Goal: Task Accomplishment & Management: Use online tool/utility

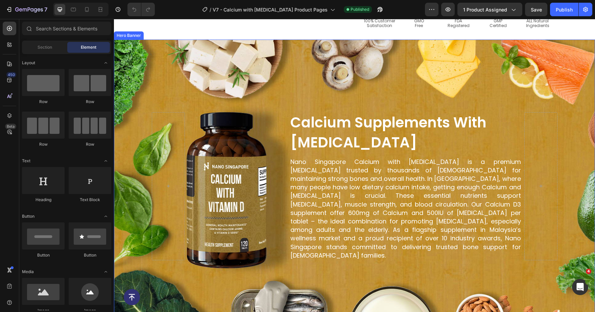
scroll to position [250, 0]
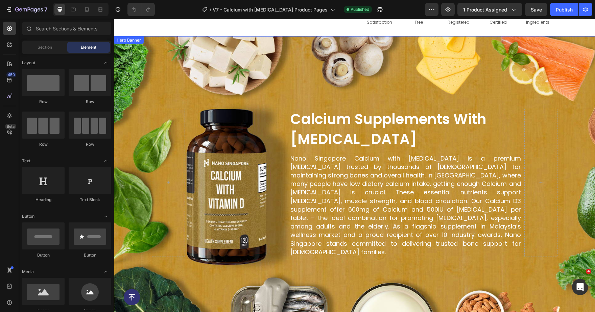
click at [323, 65] on div "Background Image" at bounding box center [354, 182] width 481 height 293
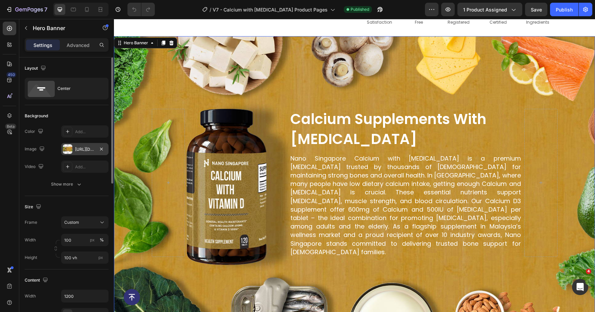
click at [85, 144] on div "[URL][DOMAIN_NAME]" at bounding box center [84, 149] width 47 height 12
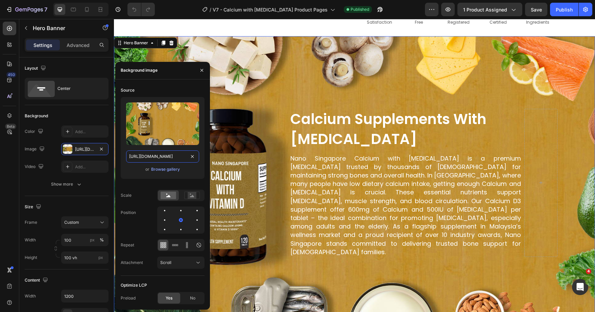
click at [165, 156] on input "[URL][DOMAIN_NAME]" at bounding box center [162, 156] width 73 height 12
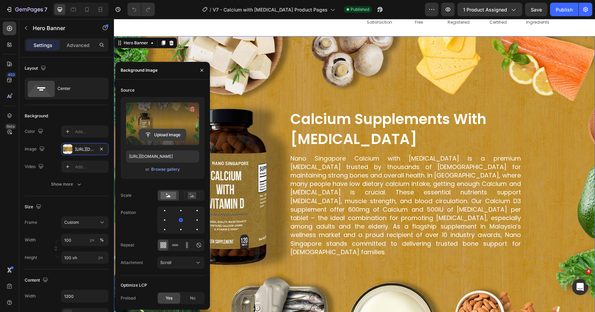
click at [149, 135] on input "file" at bounding box center [162, 134] width 47 height 11
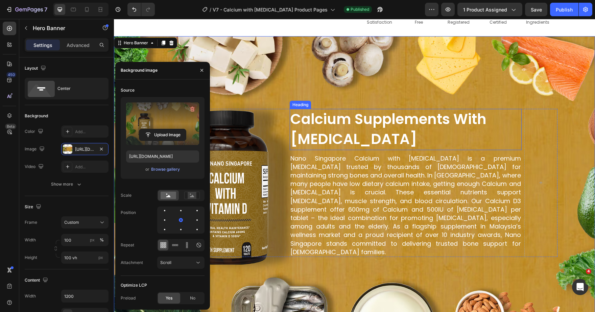
type input "[URL][DOMAIN_NAME]"
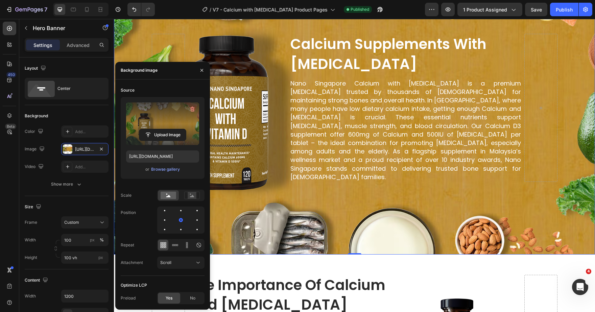
scroll to position [285, 0]
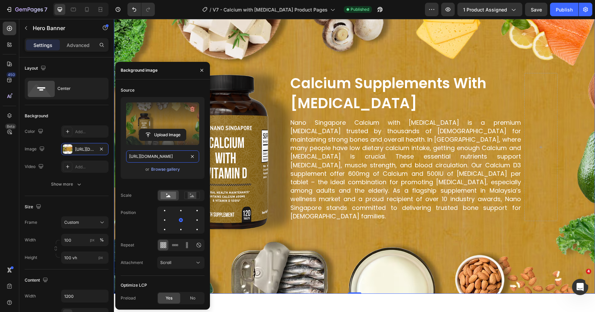
click at [144, 152] on input "[URL][DOMAIN_NAME]" at bounding box center [162, 156] width 73 height 12
click at [69, 8] on div at bounding box center [73, 9] width 11 height 11
type input "60 vh"
type input "100%"
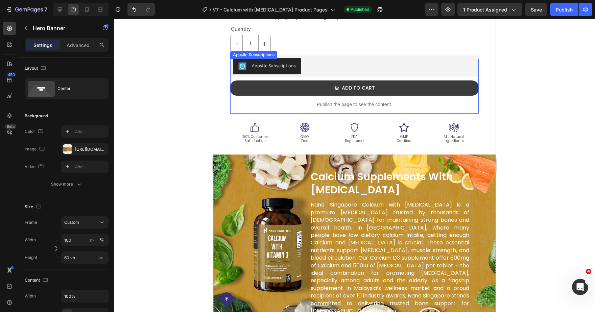
scroll to position [350, 0]
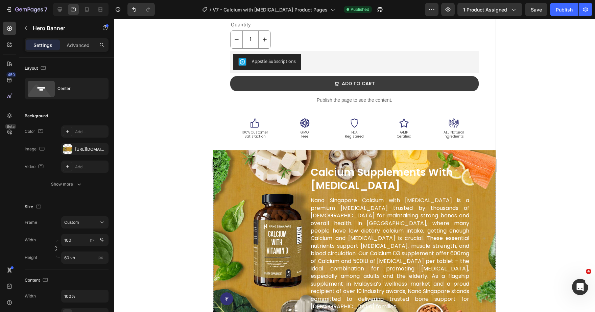
drag, startPoint x: 353, startPoint y: 163, endPoint x: 343, endPoint y: 197, distance: 35.6
click at [353, 163] on div "calcium supplements with [MEDICAL_DATA] Heading Nano Singapore Calcium with [ME…" at bounding box center [354, 238] width 282 height 168
click at [87, 150] on div "[URL][DOMAIN_NAME]" at bounding box center [85, 149] width 20 height 6
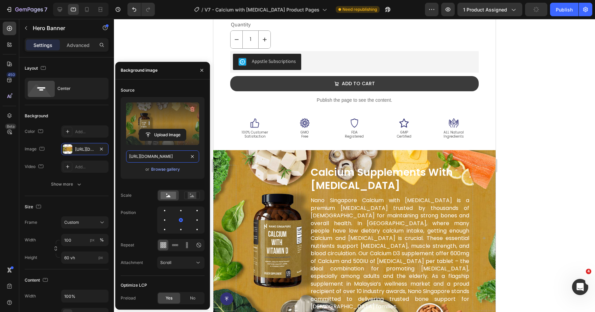
click at [143, 154] on input "[URL][DOMAIN_NAME]" at bounding box center [162, 156] width 73 height 12
paste input "[DOMAIN_NAME][URL][DOMAIN_NAME]"
type input "[URL][DOMAIN_NAME]"
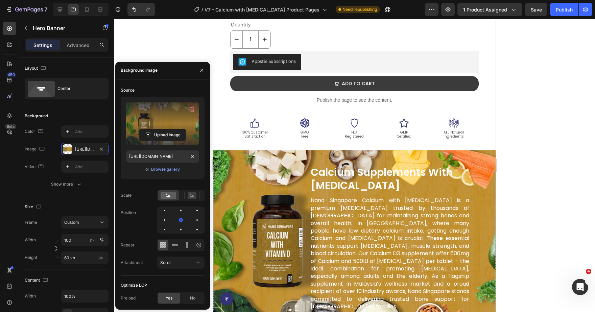
click at [533, 209] on div at bounding box center [354, 165] width 481 height 293
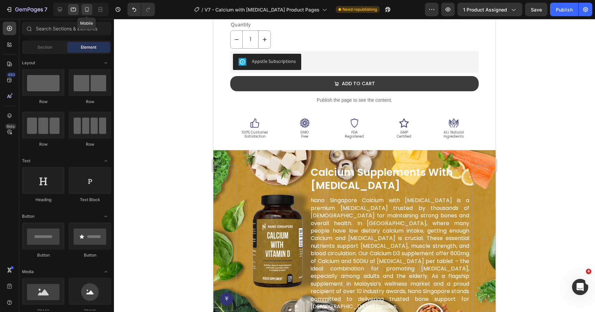
click at [86, 14] on div at bounding box center [86, 9] width 11 height 11
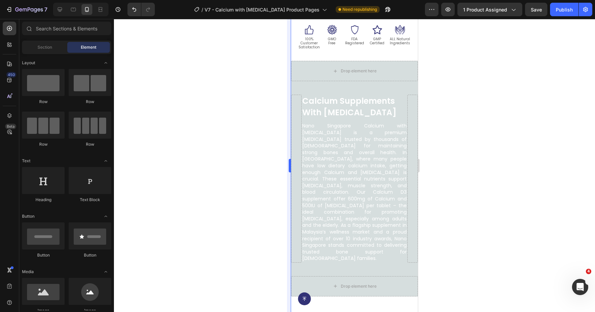
scroll to position [265, 0]
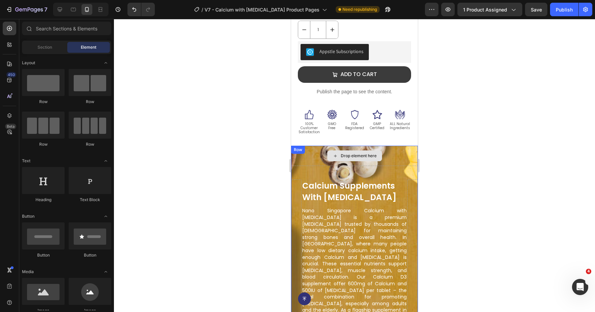
click at [314, 158] on div "Drop element here" at bounding box center [354, 156] width 127 height 20
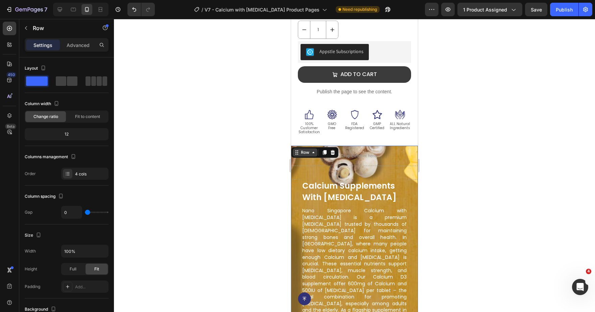
click at [297, 154] on icon at bounding box center [296, 152] width 5 height 5
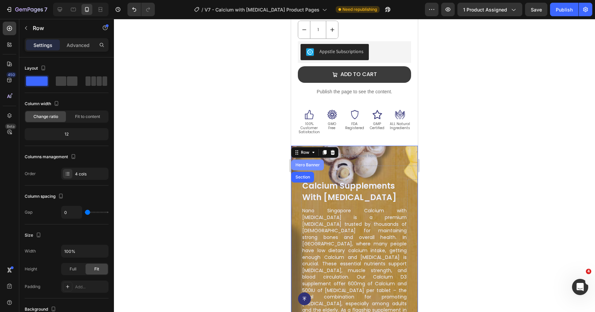
click at [305, 168] on div "Hero Banner" at bounding box center [307, 165] width 32 height 11
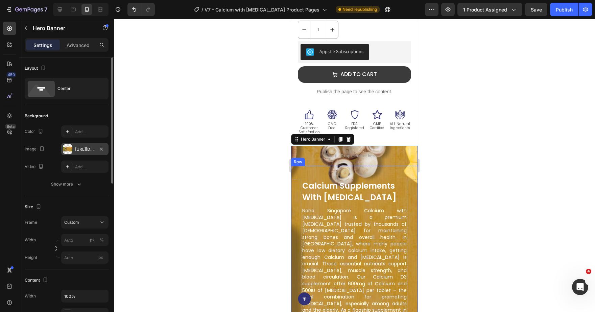
click at [90, 148] on div "[URL][DOMAIN_NAME]" at bounding box center [85, 149] width 20 height 6
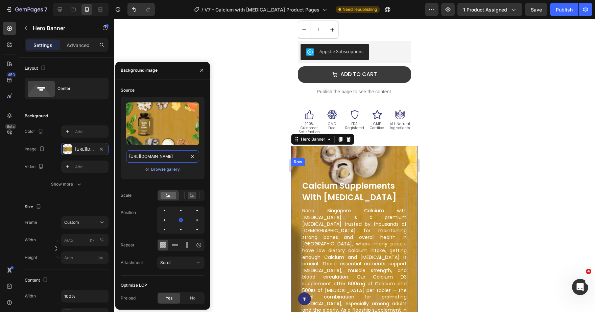
click at [178, 156] on input "[URL][DOMAIN_NAME]" at bounding box center [162, 156] width 73 height 12
click at [234, 150] on div at bounding box center [354, 165] width 481 height 293
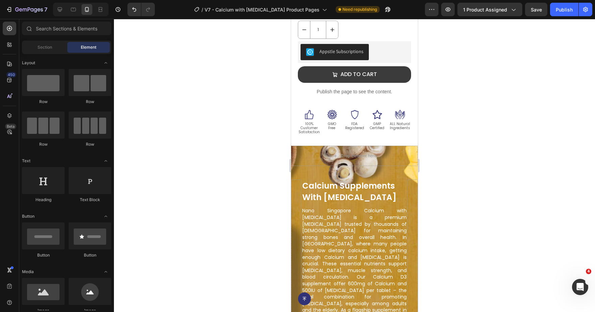
click at [64, 16] on div at bounding box center [80, 10] width 55 height 14
click at [63, 9] on icon at bounding box center [59, 9] width 7 height 7
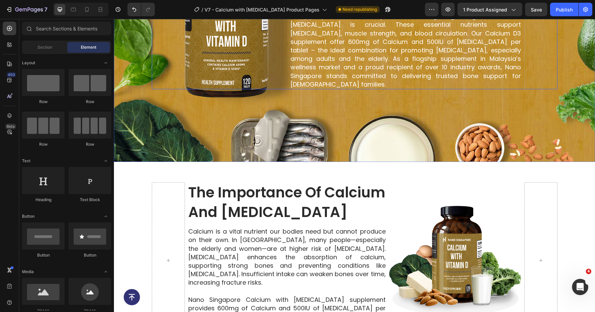
scroll to position [524, 0]
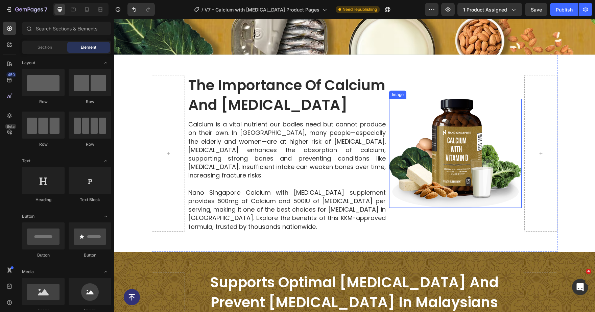
click at [448, 130] on img at bounding box center [455, 153] width 132 height 109
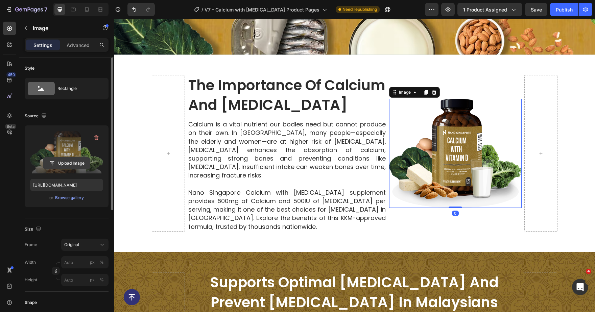
click at [56, 164] on input "file" at bounding box center [66, 162] width 47 height 11
type input "[URL][DOMAIN_NAME]"
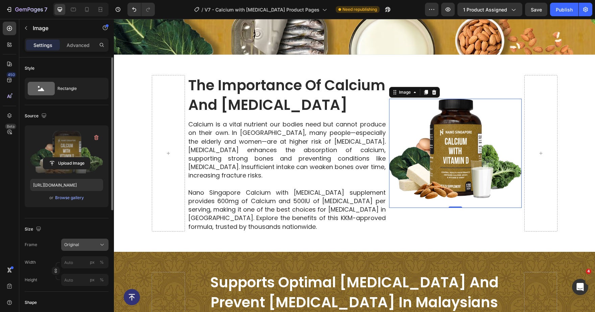
click at [79, 239] on button "Original" at bounding box center [84, 245] width 47 height 12
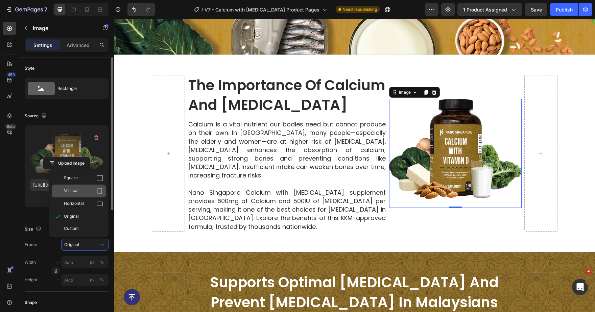
click at [89, 191] on div "Vertical" at bounding box center [83, 191] width 39 height 7
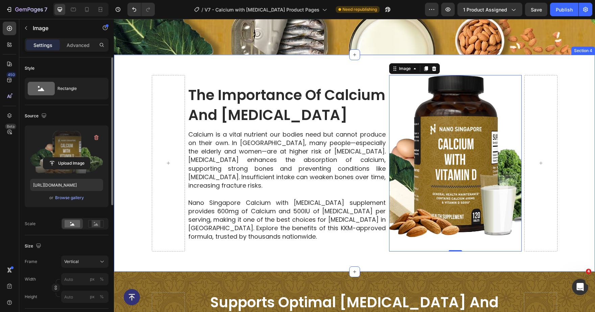
click at [567, 106] on div "the importance of calcium and [MEDICAL_DATA] Heading Calcium is a vital nutrien…" at bounding box center [354, 163] width 481 height 217
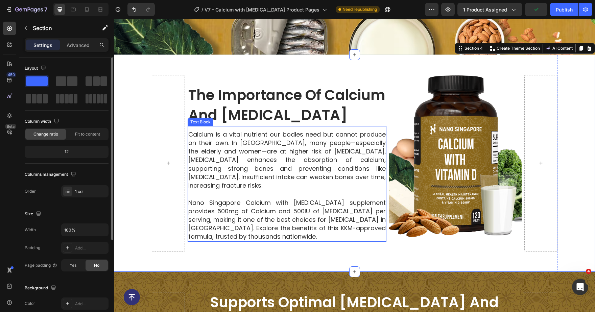
click at [414, 173] on img at bounding box center [455, 163] width 132 height 177
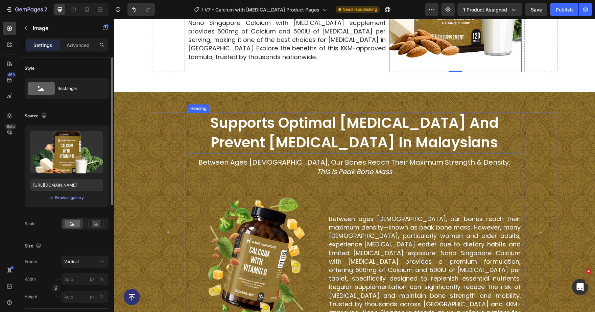
scroll to position [774, 0]
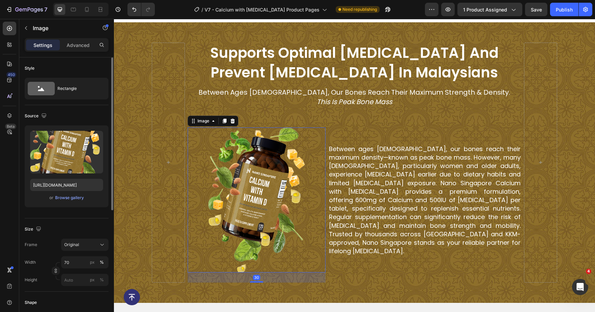
click at [297, 164] on img at bounding box center [256, 199] width 96 height 145
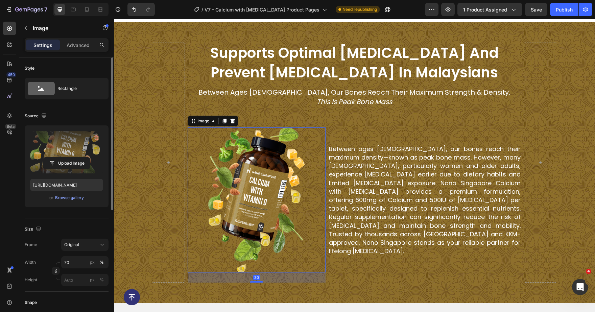
click at [64, 169] on label at bounding box center [66, 152] width 73 height 43
click at [64, 169] on input "file" at bounding box center [66, 162] width 47 height 11
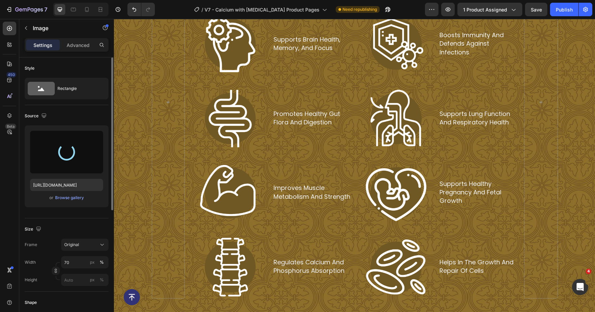
type input "[URL][DOMAIN_NAME]"
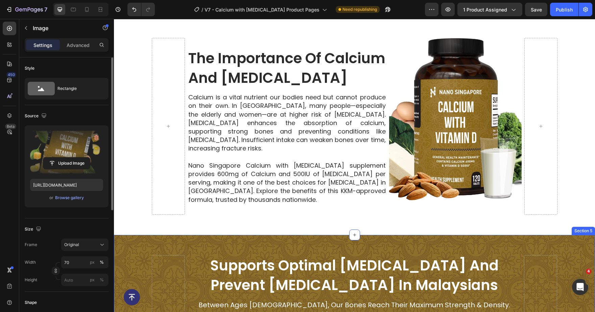
scroll to position [560, 0]
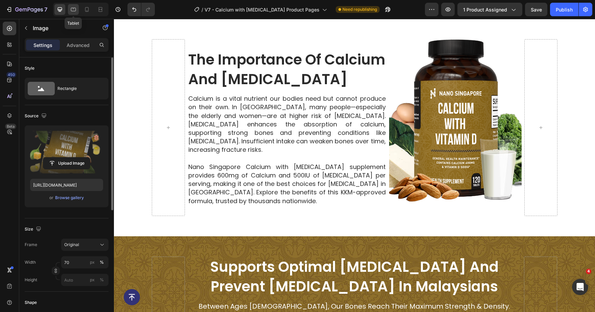
click at [72, 12] on icon at bounding box center [73, 9] width 7 height 7
type input "90"
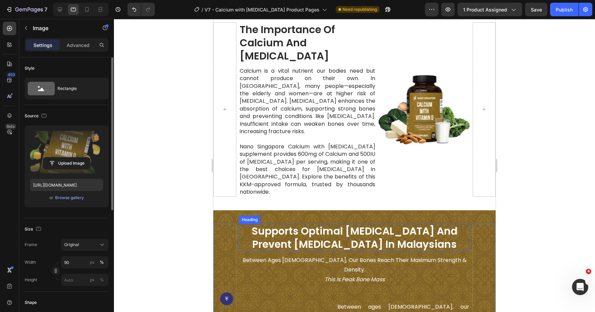
scroll to position [398, 0]
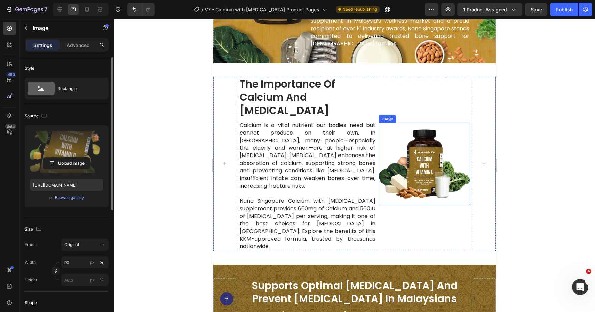
click at [416, 134] on img at bounding box center [423, 166] width 91 height 75
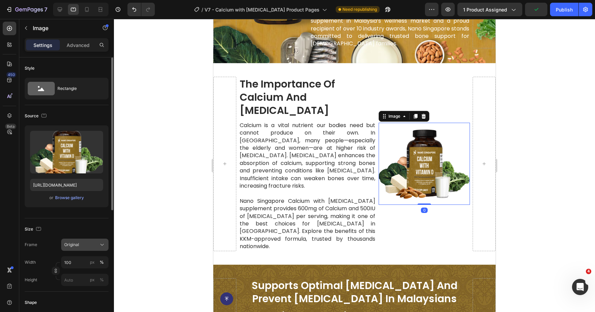
click at [74, 246] on span "Original" at bounding box center [71, 245] width 15 height 6
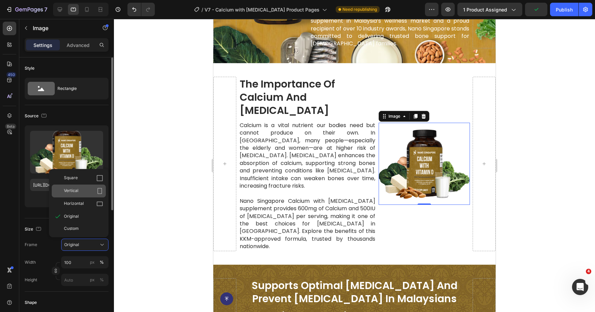
click at [77, 193] on span "Vertical" at bounding box center [71, 191] width 15 height 7
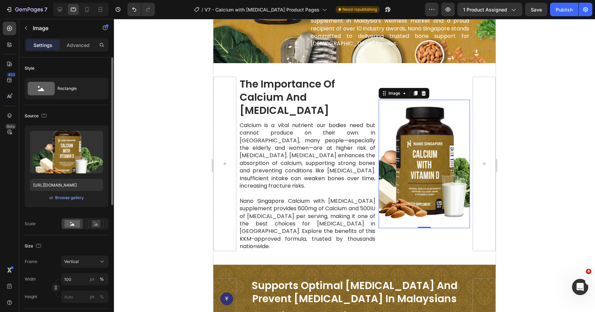
click at [553, 195] on div at bounding box center [354, 165] width 481 height 293
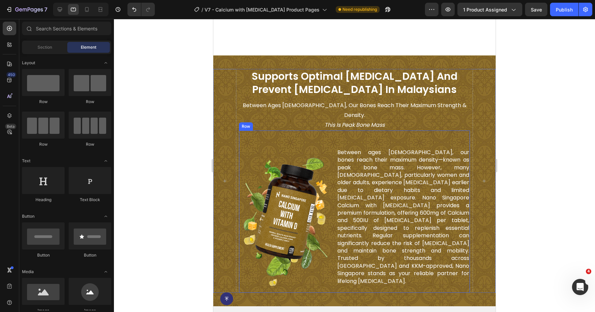
scroll to position [648, 0]
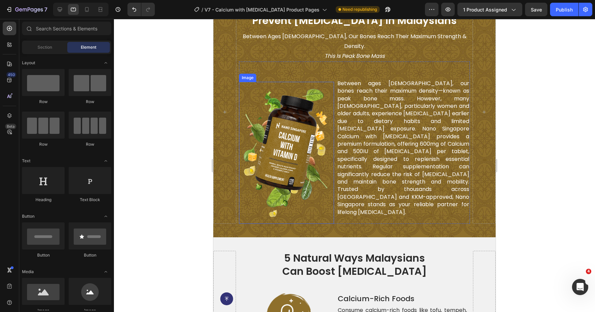
click at [292, 151] on img at bounding box center [286, 153] width 85 height 128
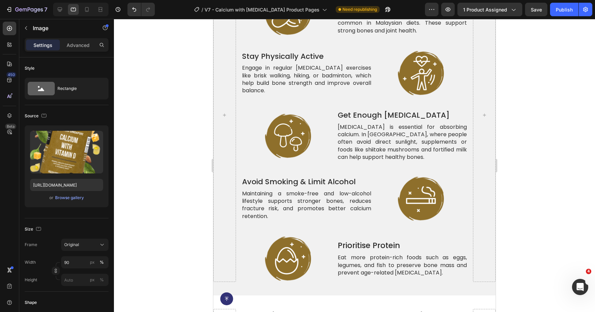
scroll to position [1005, 0]
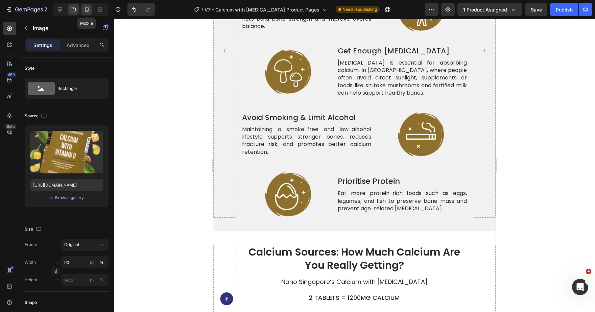
click at [85, 13] on icon at bounding box center [86, 9] width 7 height 7
type input "70"
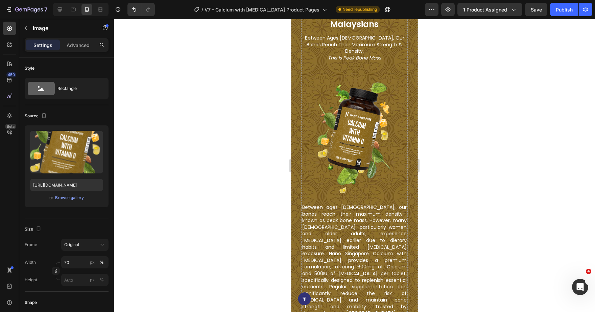
scroll to position [633, 0]
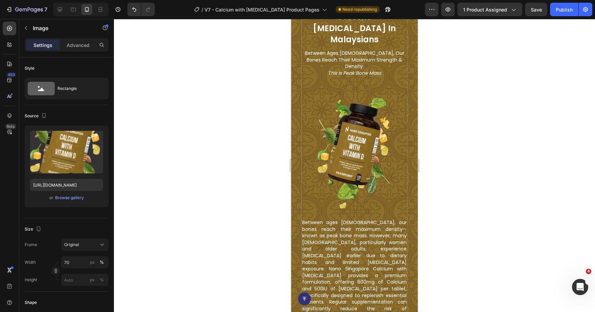
click at [350, 146] on img at bounding box center [354, 152] width 74 height 111
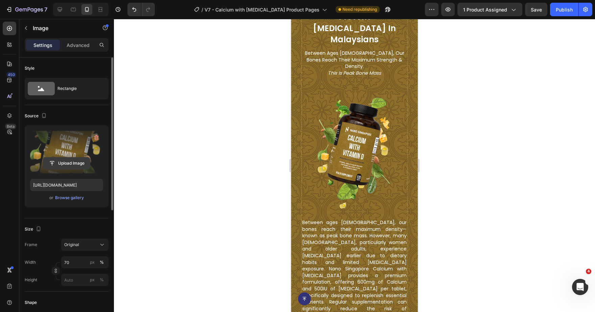
click at [67, 157] on input "file" at bounding box center [66, 162] width 47 height 11
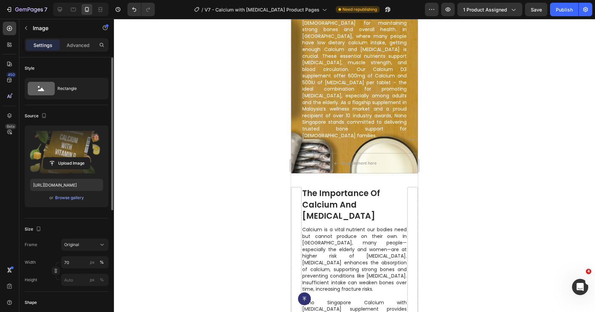
scroll to position [526, 0]
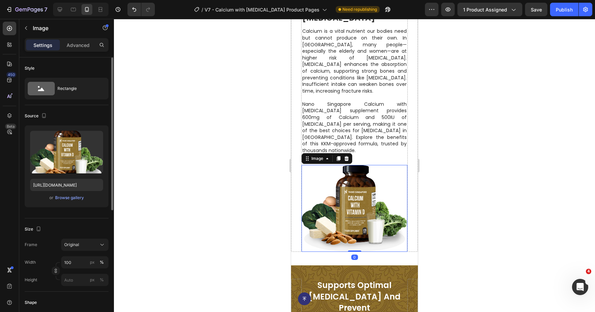
drag, startPoint x: 361, startPoint y: 179, endPoint x: 355, endPoint y: 158, distance: 21.1
click at [361, 179] on img at bounding box center [354, 208] width 106 height 87
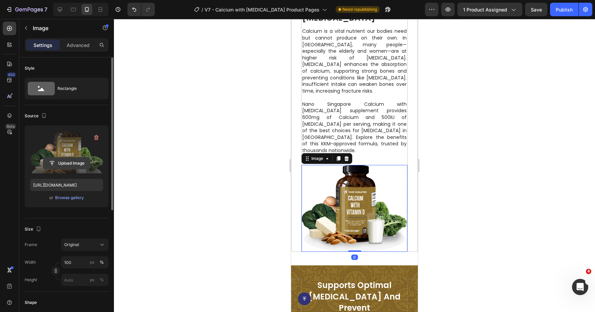
click at [68, 158] on input "file" at bounding box center [66, 162] width 47 height 11
type input "[URL][DOMAIN_NAME]"
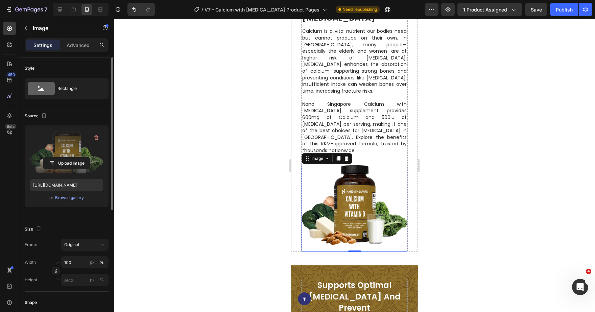
click at [526, 181] on div at bounding box center [354, 165] width 481 height 293
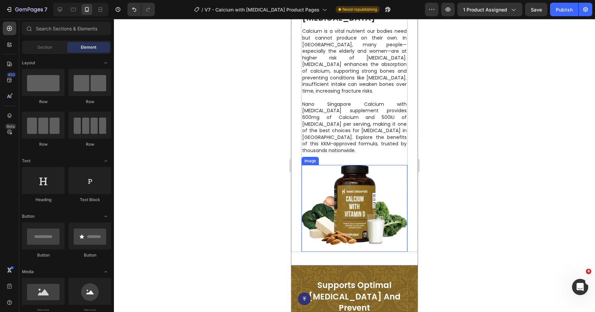
click at [374, 195] on img at bounding box center [354, 208] width 106 height 87
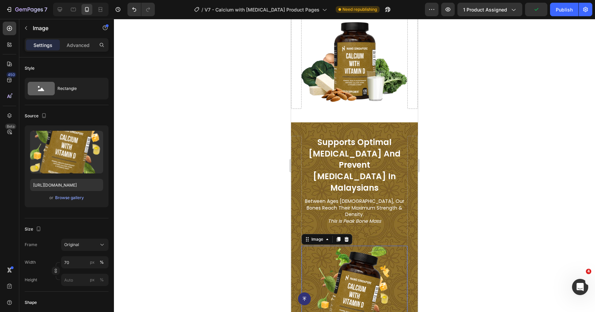
click at [347, 246] on img at bounding box center [354, 301] width 74 height 111
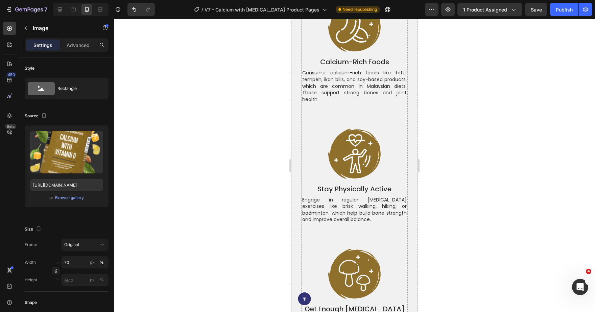
scroll to position [1383, 0]
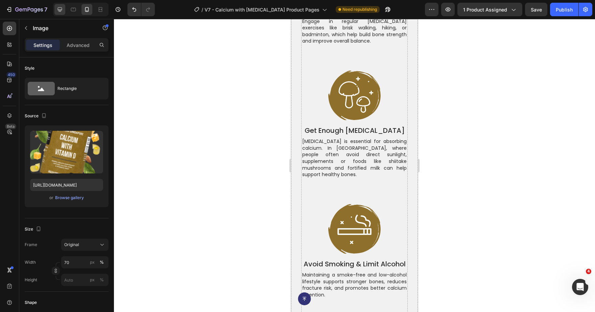
click at [64, 12] on div at bounding box center [59, 9] width 11 height 11
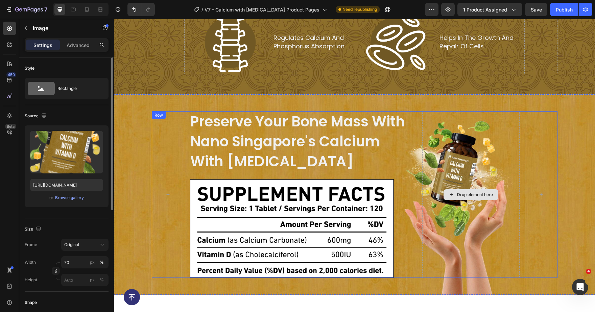
scroll to position [2324, 0]
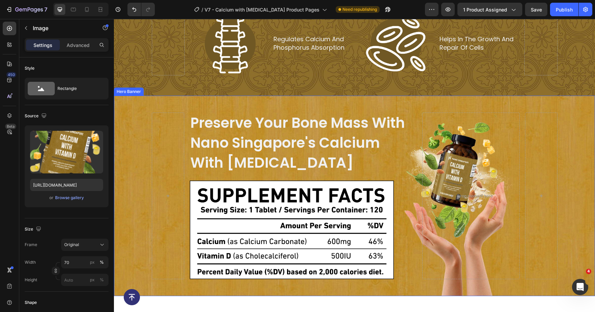
click at [133, 107] on div "Background Image" at bounding box center [354, 196] width 481 height 200
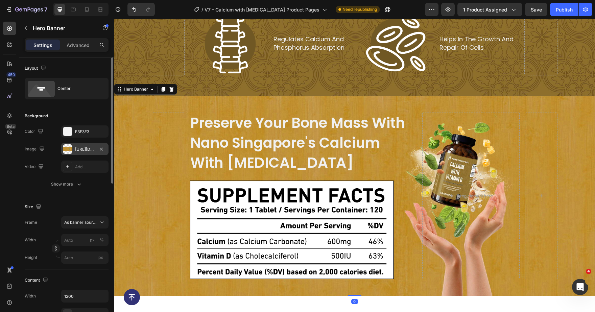
click at [82, 147] on div "[URL][DOMAIN_NAME]" at bounding box center [85, 149] width 20 height 6
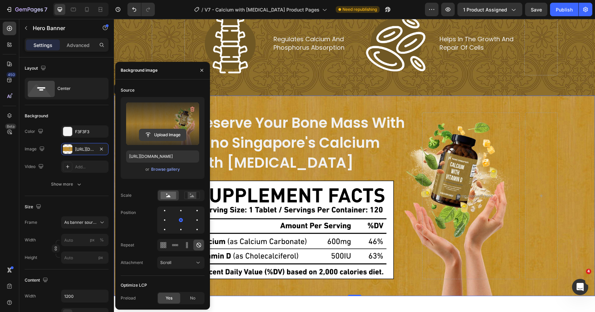
click at [163, 133] on input "file" at bounding box center [162, 134] width 47 height 11
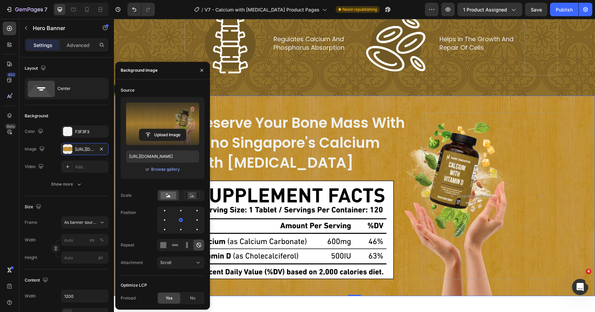
type input "[URL][DOMAIN_NAME]"
click at [544, 119] on div at bounding box center [541, 196] width 32 height 167
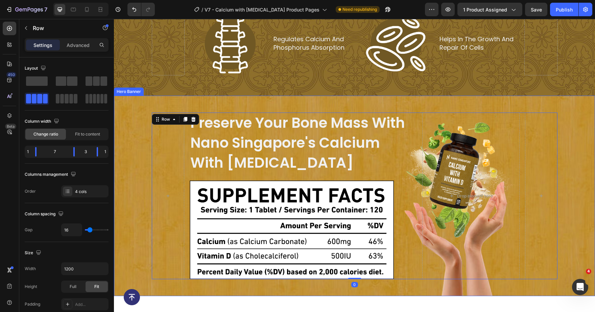
click at [145, 112] on div "Background Image" at bounding box center [354, 196] width 481 height 200
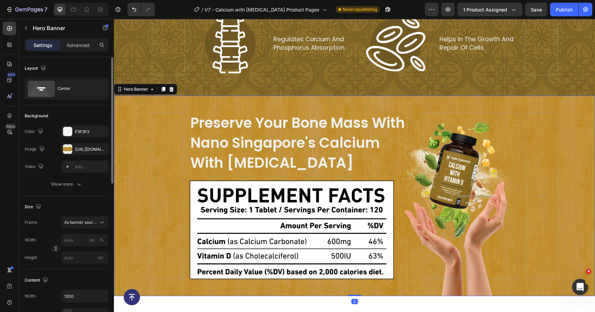
click at [88, 142] on div "The changes might be hidden by the image and the video. Color F3F3F3 Image [URL…" at bounding box center [67, 148] width 84 height 47
click at [82, 152] on div "[URL][DOMAIN_NAME]" at bounding box center [85, 149] width 20 height 6
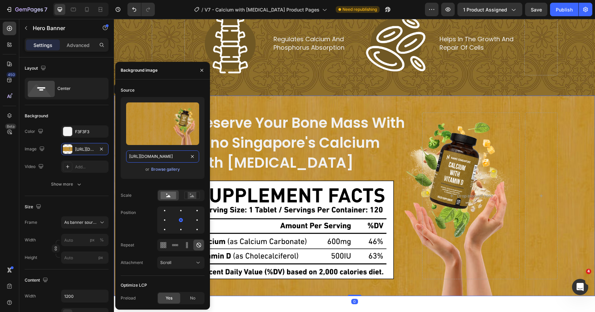
click at [163, 158] on input "[URL][DOMAIN_NAME]" at bounding box center [162, 156] width 73 height 12
click at [77, 12] on div at bounding box center [73, 9] width 11 height 11
type input "100%"
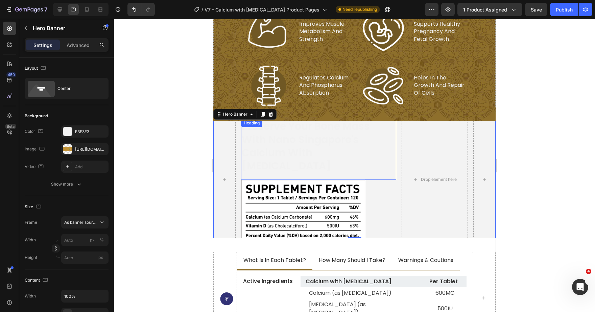
scroll to position [2175, 0]
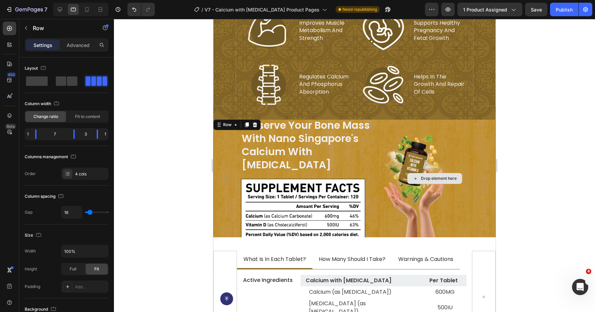
drag, startPoint x: 443, startPoint y: 115, endPoint x: 281, endPoint y: 167, distance: 169.7
click at [443, 118] on div "Drop element here" at bounding box center [434, 178] width 67 height 121
click at [222, 113] on div "preserve your bone mass with nano singapore's calcium with [MEDICAL_DATA] Headi…" at bounding box center [354, 178] width 282 height 148
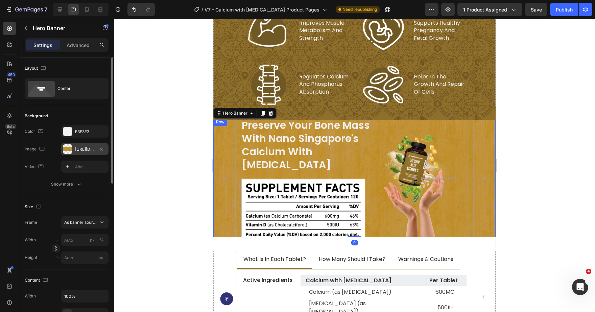
click at [83, 144] on div "[URL][DOMAIN_NAME]" at bounding box center [84, 149] width 47 height 12
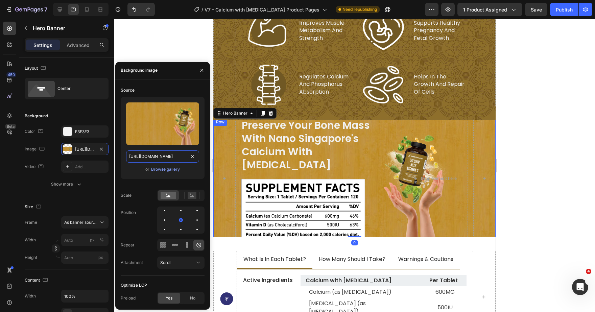
click at [148, 154] on input "[URL][DOMAIN_NAME]" at bounding box center [162, 156] width 73 height 12
click at [88, 12] on icon at bounding box center [86, 9] width 7 height 7
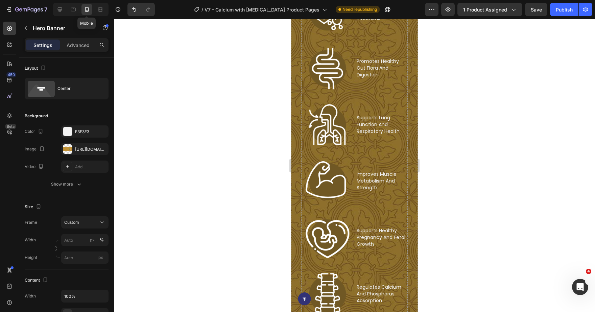
type input "100"
type input "500"
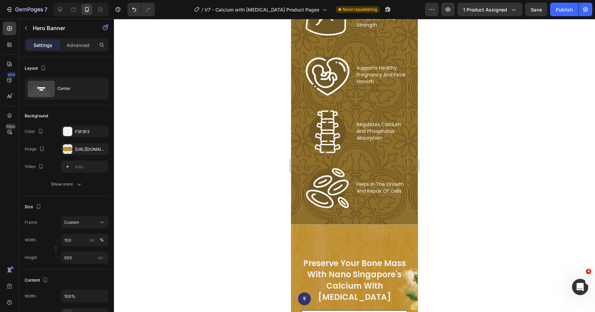
scroll to position [2480, 0]
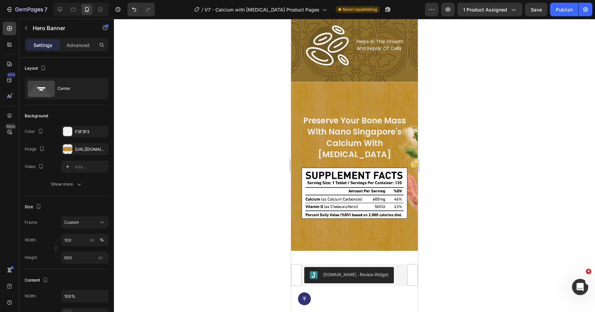
click at [343, 93] on div "Background Image" at bounding box center [354, 166] width 127 height 169
click at [76, 145] on div "[URL][DOMAIN_NAME]" at bounding box center [84, 149] width 47 height 12
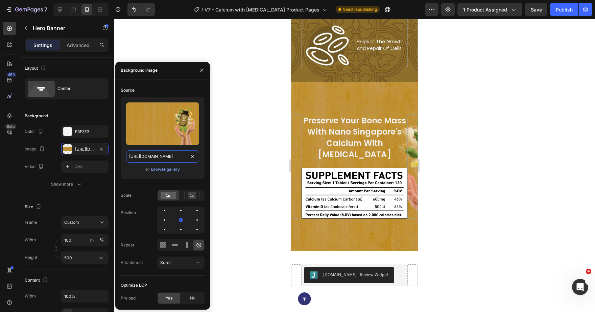
click at [162, 159] on input "[URL][DOMAIN_NAME]" at bounding box center [162, 156] width 73 height 12
click at [486, 162] on div at bounding box center [354, 165] width 481 height 293
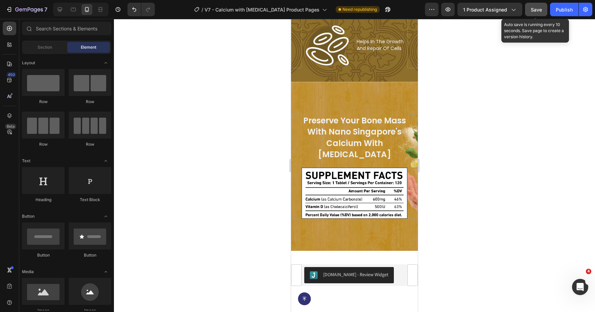
click at [535, 13] on div "Save" at bounding box center [536, 9] width 11 height 7
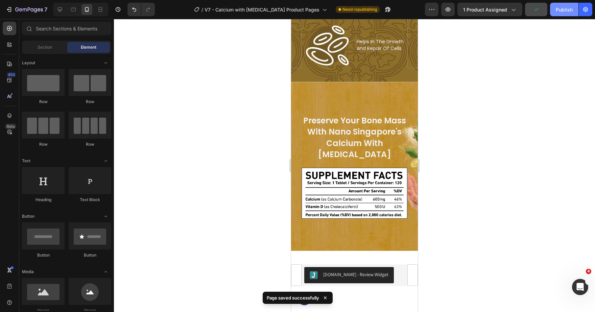
click at [562, 10] on div "Publish" at bounding box center [564, 9] width 17 height 7
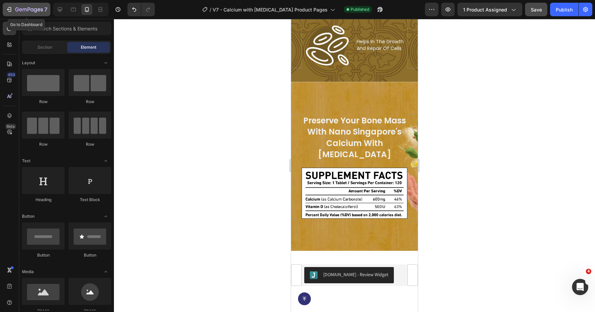
click at [22, 10] on icon "button" at bounding box center [29, 10] width 28 height 6
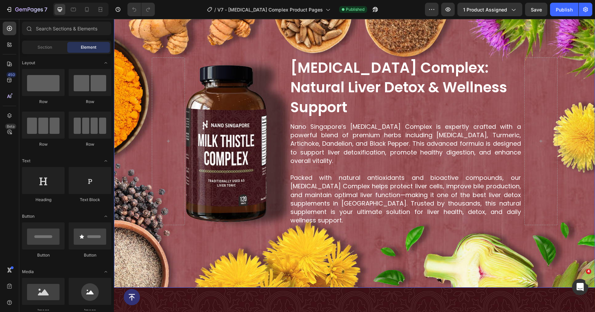
scroll to position [214, 0]
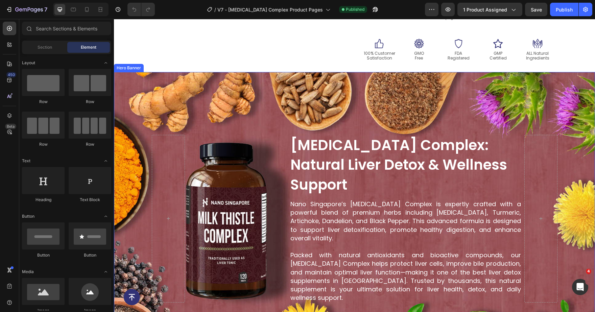
click at [417, 105] on div "Background Image" at bounding box center [354, 218] width 481 height 293
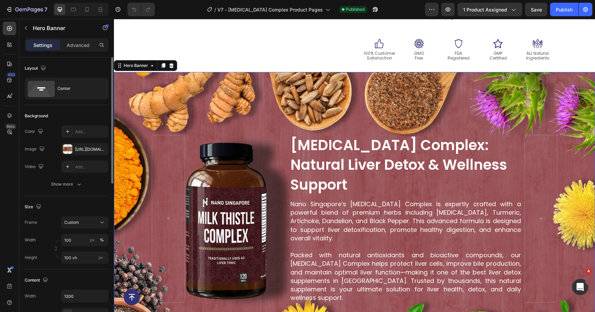
click at [89, 142] on div "The changes might be hidden by the video. Color Add... Image https://ucarecdn.c…" at bounding box center [67, 148] width 84 height 47
click at [88, 146] on div "https://ucarecdn.com/3243938f-21b3-4969-8432-2a158efede53/-/format/auto/-/previ…" at bounding box center [85, 149] width 20 height 6
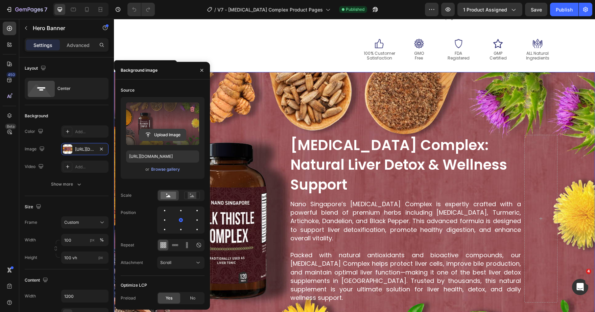
click at [155, 132] on input "file" at bounding box center [162, 134] width 47 height 11
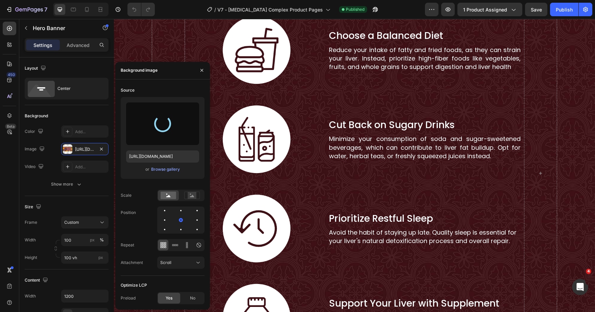
type input "https://cdn.shopify.com/s/files/1/0515/0487/3641/files/gempages_484490412615009…"
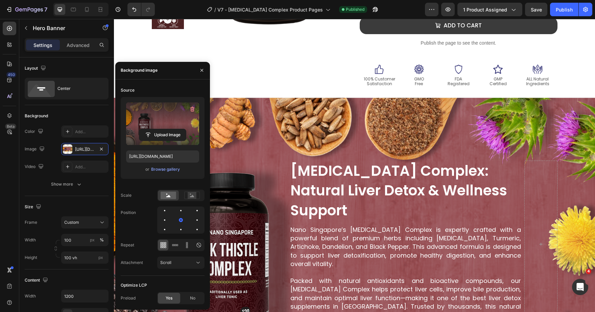
scroll to position [187, 0]
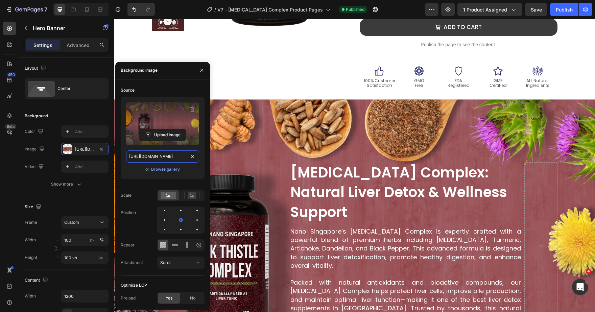
click at [144, 156] on input "https://cdn.shopify.com/s/files/1/0515/0487/3641/files/gempages_484490412615009…" at bounding box center [162, 156] width 73 height 12
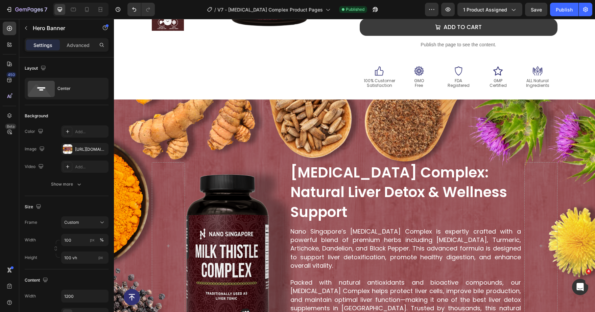
click at [332, 123] on div "Background Image" at bounding box center [354, 245] width 481 height 293
click at [75, 13] on icon at bounding box center [73, 9] width 7 height 7
type input "60 vh"
type input "100%"
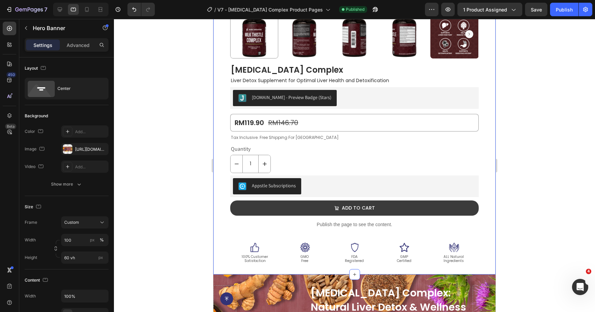
scroll to position [365, 0]
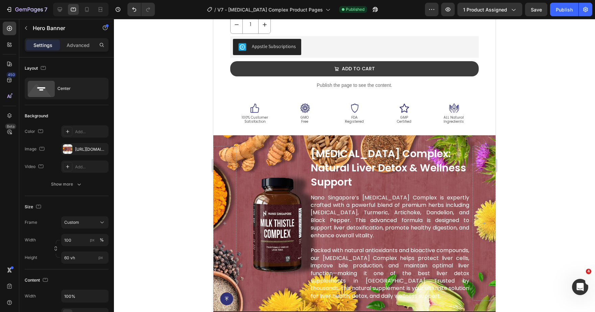
click at [271, 149] on div "milk thistle complex: natural liver detox & wellness support Heading Nano Singa…" at bounding box center [354, 223] width 282 height 176
click at [89, 145] on div "https://ucarecdn.com/3243938f-21b3-4969-8432-2a158efede53/-/format/auto/-/previ…" at bounding box center [84, 149] width 47 height 12
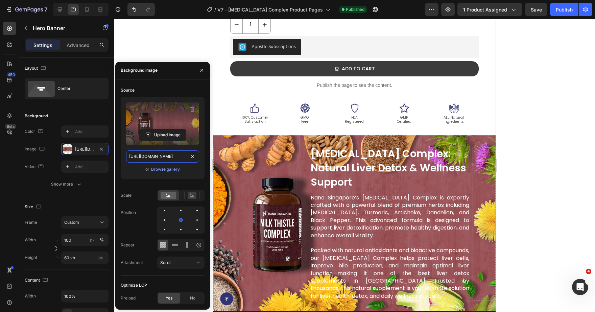
click at [147, 155] on input "https://ucarecdn.com/3243938f-21b3-4969-8432-2a158efede53/-/format/auto/-/previ…" at bounding box center [162, 156] width 73 height 12
paste input "cdn.shopify.com/s/files/1/0515/0487/3641/files/gempages_484490412615009255-a2dd…"
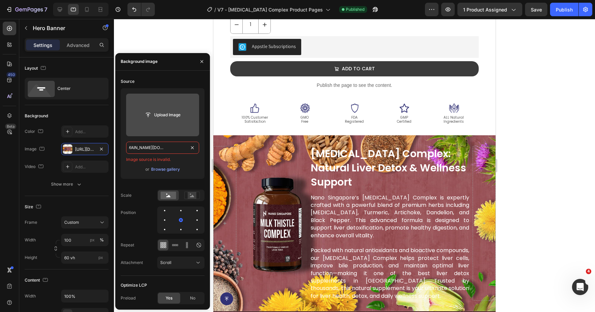
paste input "text"
type input "https://cdn.shopify.com/s/files/1/0515/0487/3641/files/gempages_484490412615009…"
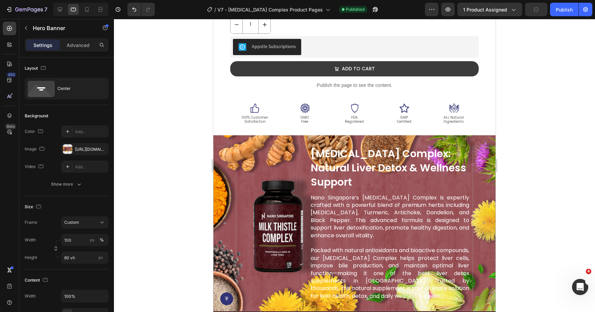
click at [287, 144] on div "milk thistle complex: natural liver detox & wellness support Heading Nano Singa…" at bounding box center [354, 223] width 282 height 176
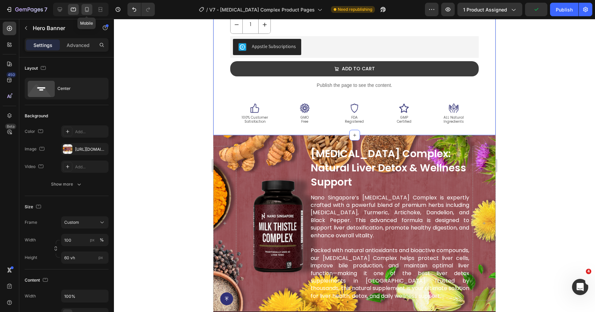
click at [88, 12] on icon at bounding box center [87, 9] width 4 height 5
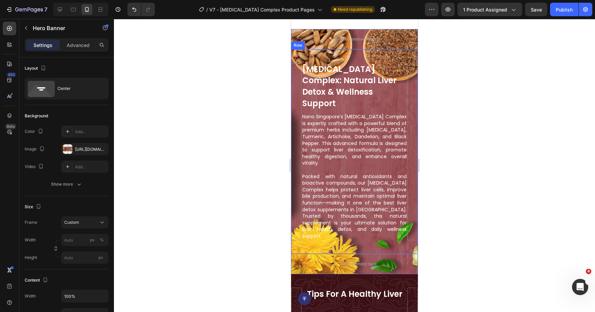
scroll to position [390, 0]
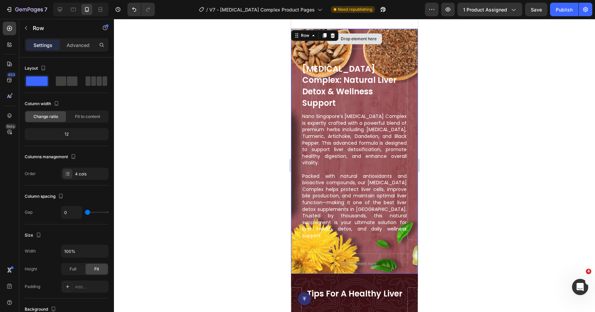
click at [354, 49] on div "Drop element here" at bounding box center [354, 39] width 127 height 20
click at [307, 38] on div "Row" at bounding box center [304, 35] width 11 height 6
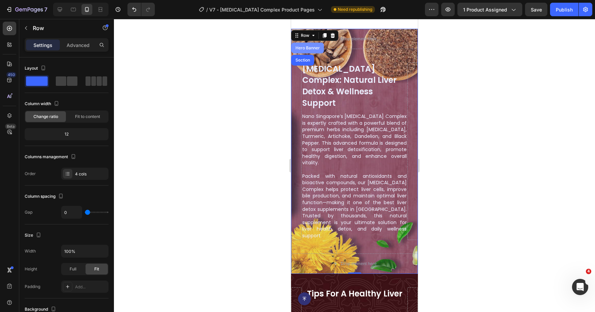
click at [304, 48] on div "Hero Banner" at bounding box center [307, 48] width 27 height 4
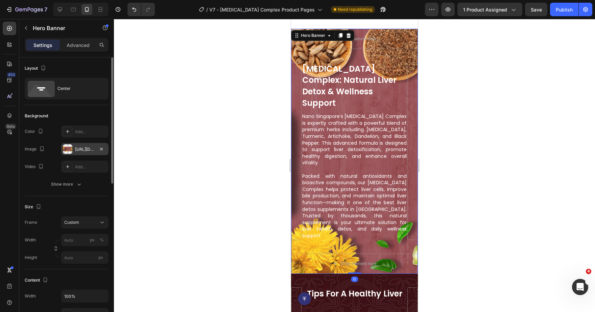
click at [78, 152] on div "https://ucarecdn.com/3243938f-21b3-4969-8432-2a158efede53/-/format/auto/-/previ…" at bounding box center [84, 149] width 47 height 12
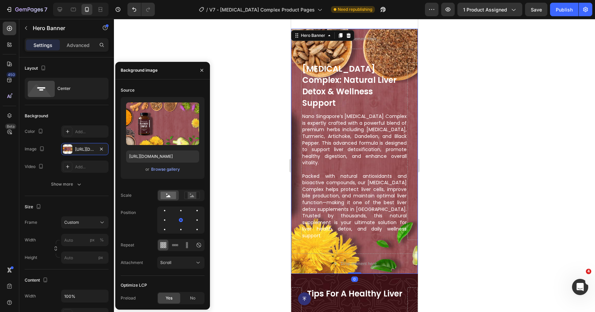
click at [153, 150] on div "Upload Image https://ucarecdn.com/3243938f-21b3-4969-8432-2a158efede53/-/format…" at bounding box center [163, 138] width 84 height 82
click at [156, 156] on input "https://ucarecdn.com/3243938f-21b3-4969-8432-2a158efede53/-/format/auto/-/previ…" at bounding box center [162, 156] width 73 height 12
paste input "cdn.shopify.com/s/files/1/0515/0487/3641/files/gempages_484490412615009255-a2dd…"
type input "https://cdn.shopify.com/s/files/1/0515/0487/3641/files/gempages_484490412615009…"
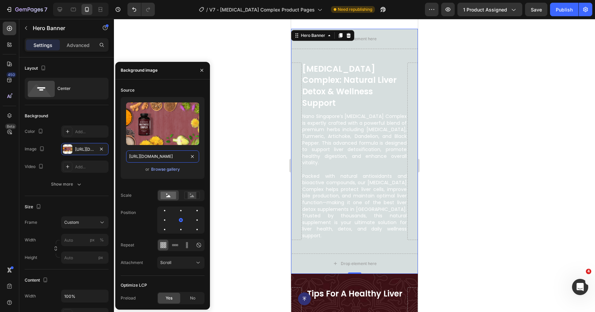
scroll to position [0, 209]
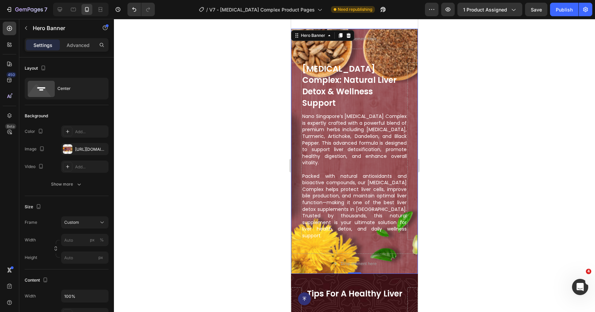
click at [514, 154] on div at bounding box center [354, 165] width 481 height 293
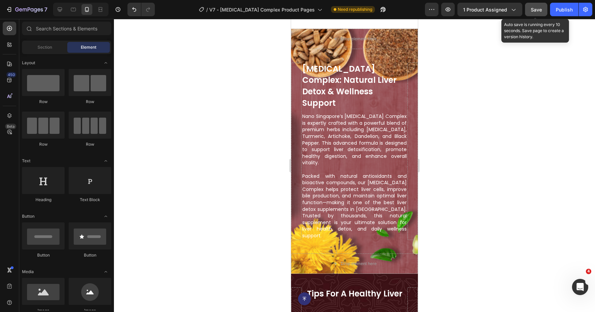
click at [535, 13] on div "Save" at bounding box center [536, 9] width 11 height 7
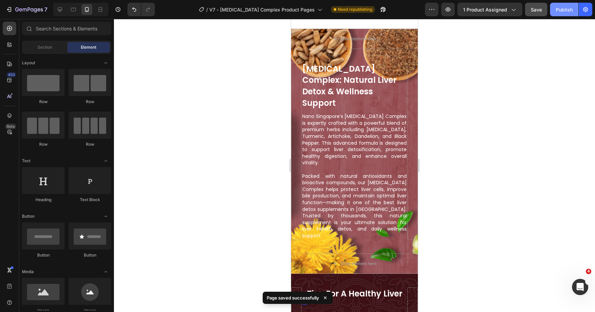
click at [562, 9] on div "Publish" at bounding box center [564, 9] width 17 height 7
